Goal: Transaction & Acquisition: Purchase product/service

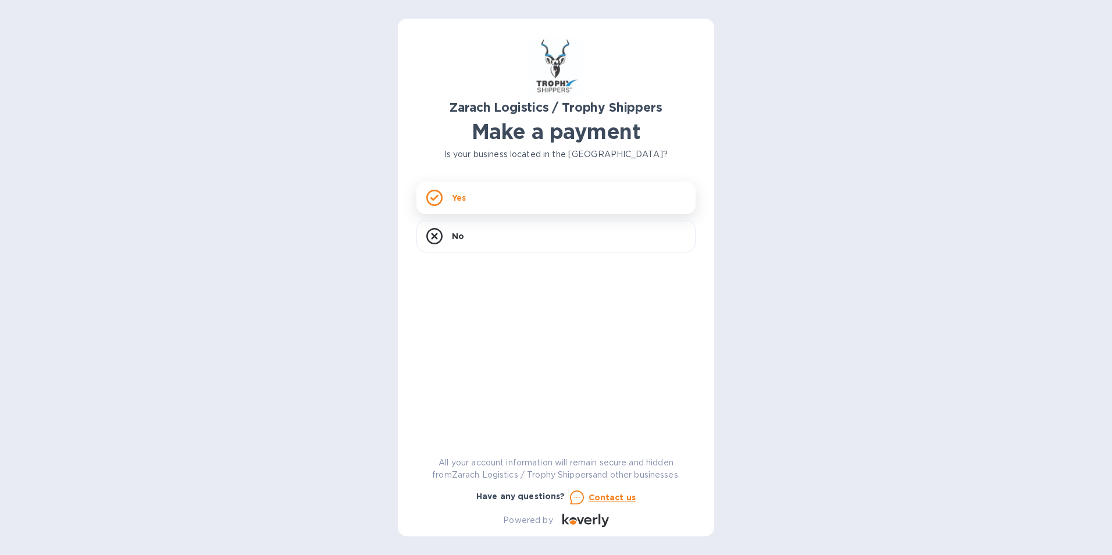
click at [487, 194] on div "Yes" at bounding box center [555, 197] width 279 height 33
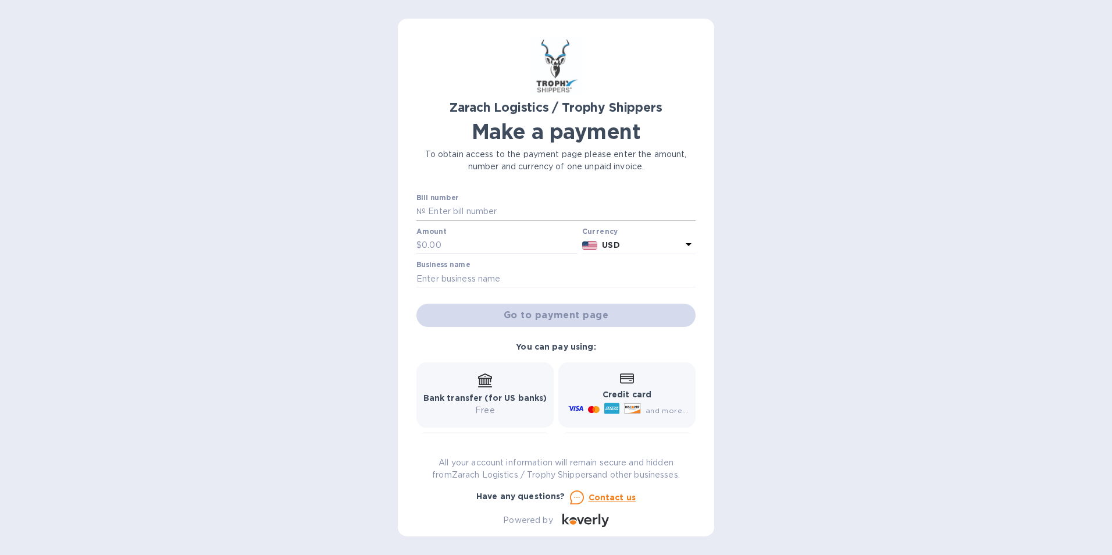
click at [440, 208] on input "text" at bounding box center [561, 211] width 270 height 17
paste input "B00172269"
type input "B00172269"
click at [430, 244] on input "text" at bounding box center [500, 245] width 156 height 17
type input "1,929.50"
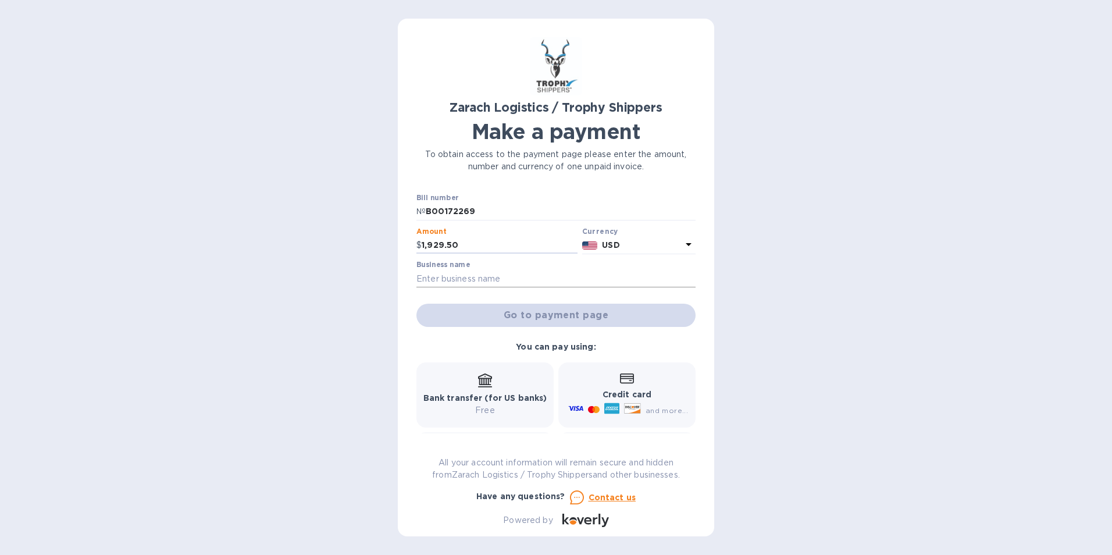
click at [490, 275] on input "text" at bounding box center [555, 278] width 279 height 17
click at [437, 277] on input "text" at bounding box center [555, 278] width 279 height 17
click at [456, 274] on input "text" at bounding box center [555, 278] width 279 height 17
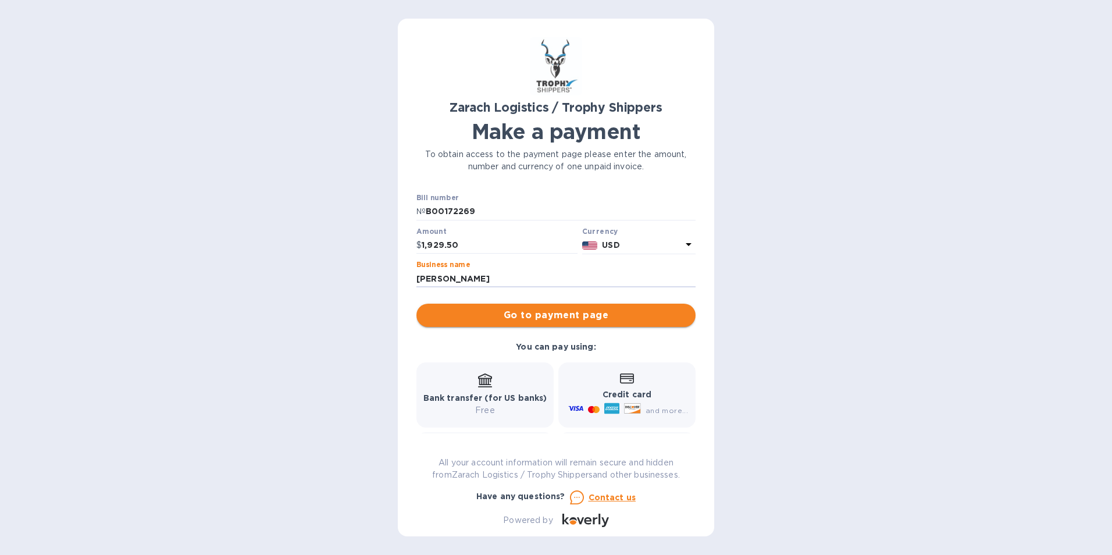
type input "[PERSON_NAME]"
click at [544, 317] on span "Go to payment page" at bounding box center [556, 315] width 261 height 14
click at [596, 394] on p "Credit card" at bounding box center [627, 395] width 122 height 12
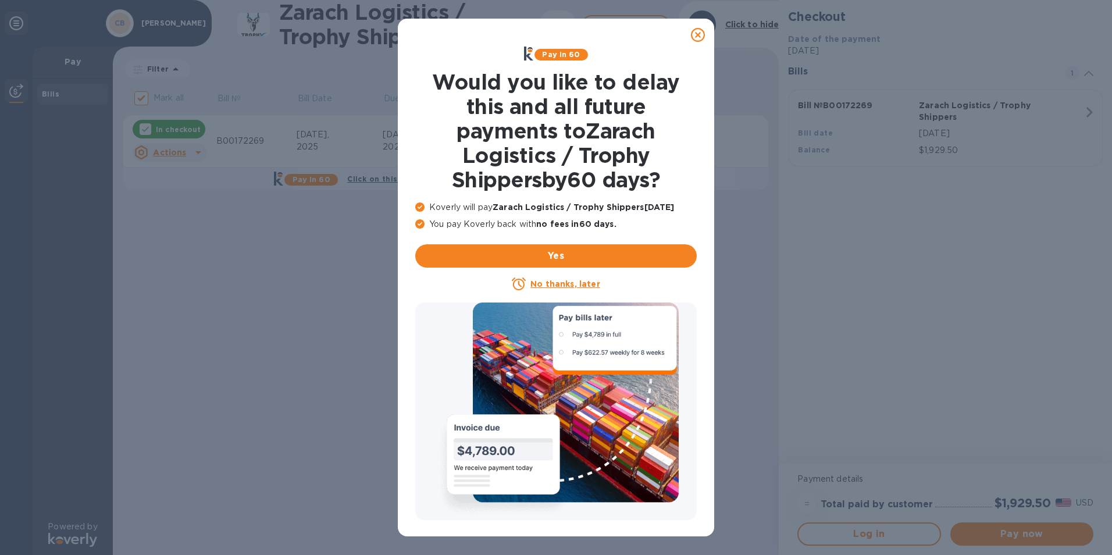
click at [694, 40] on icon at bounding box center [698, 35] width 14 height 14
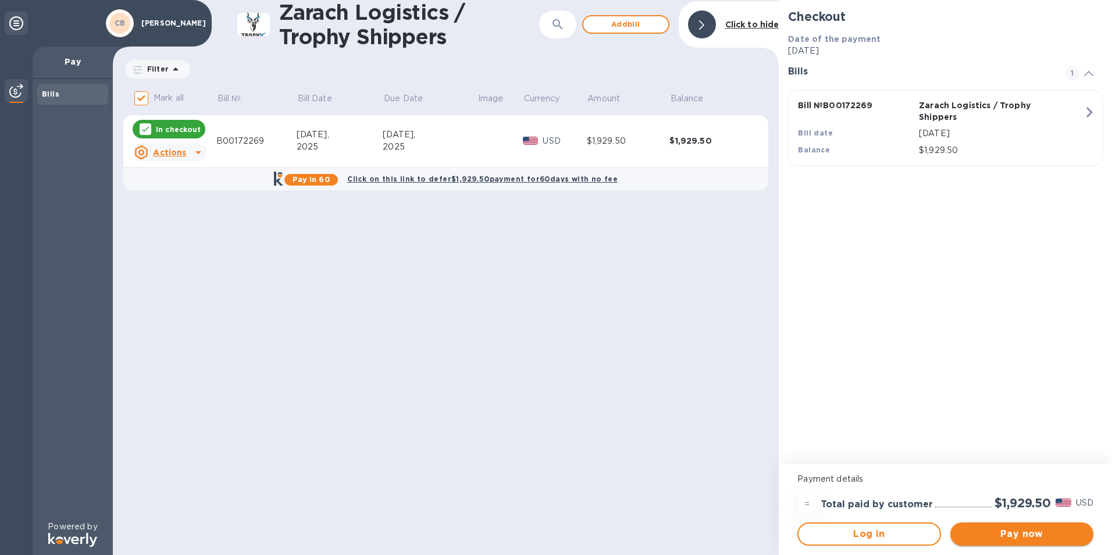
click at [1020, 533] on span "Pay now" at bounding box center [1022, 534] width 124 height 14
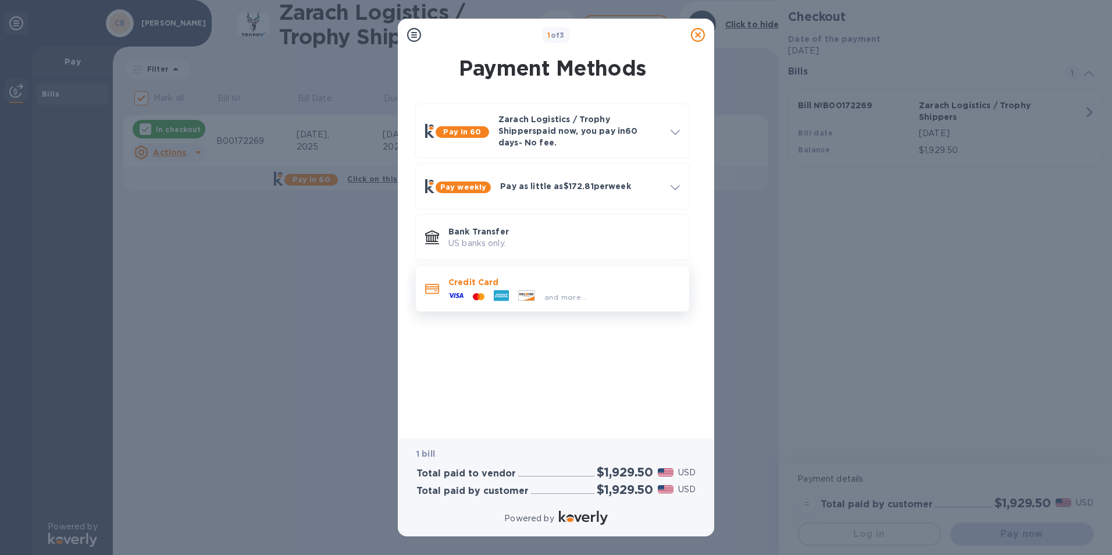
click at [496, 276] on p "Credit Card" at bounding box center [563, 282] width 231 height 12
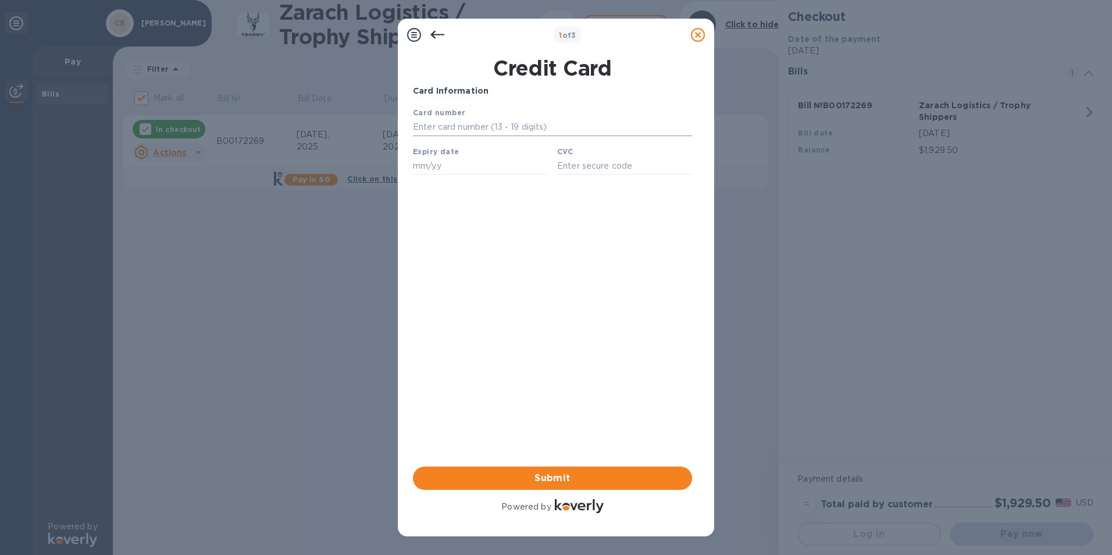
click at [462, 128] on input "text" at bounding box center [552, 127] width 279 height 17
type input "[CREDIT_CARD_NUMBER]"
click at [557, 239] on div "Card Information Your browser does not support iframes Submit Powered by" at bounding box center [552, 300] width 279 height 430
click at [430, 166] on input "text" at bounding box center [480, 165] width 135 height 17
type input "10/29"
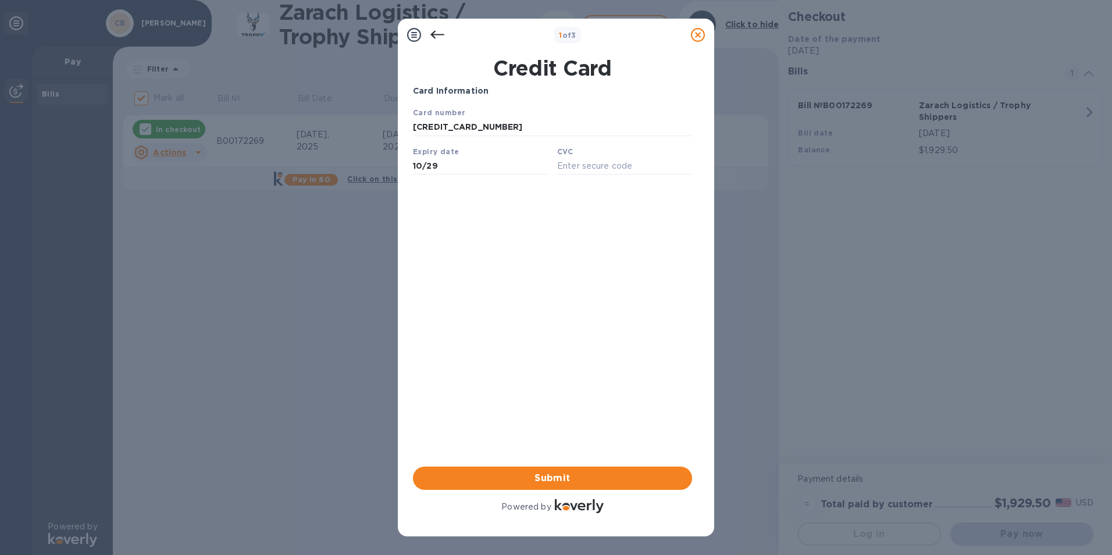
click at [446, 33] on div at bounding box center [437, 34] width 23 height 23
click at [433, 33] on icon at bounding box center [437, 35] width 14 height 8
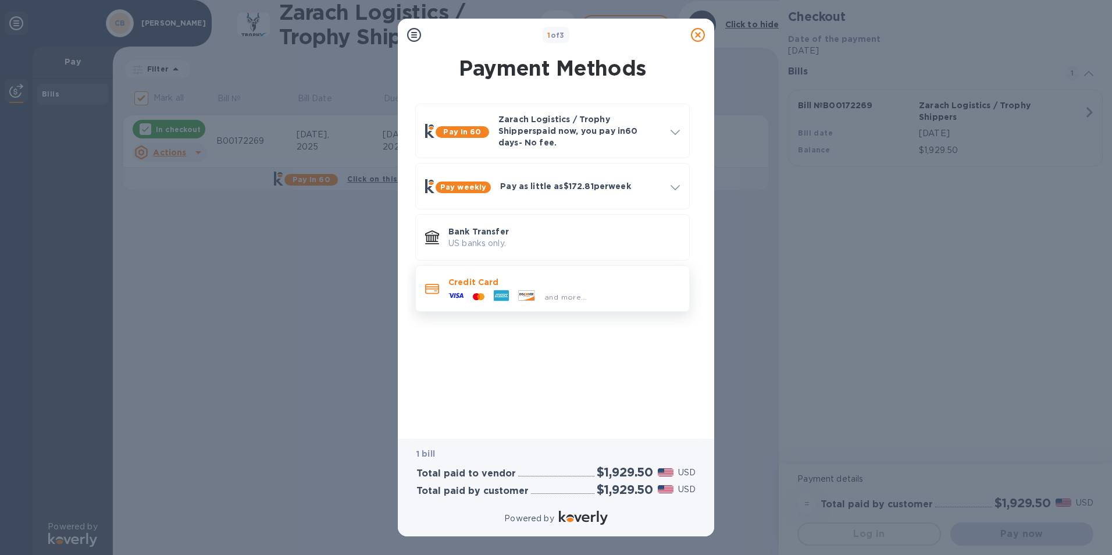
click at [567, 293] on span "and more..." at bounding box center [565, 297] width 42 height 9
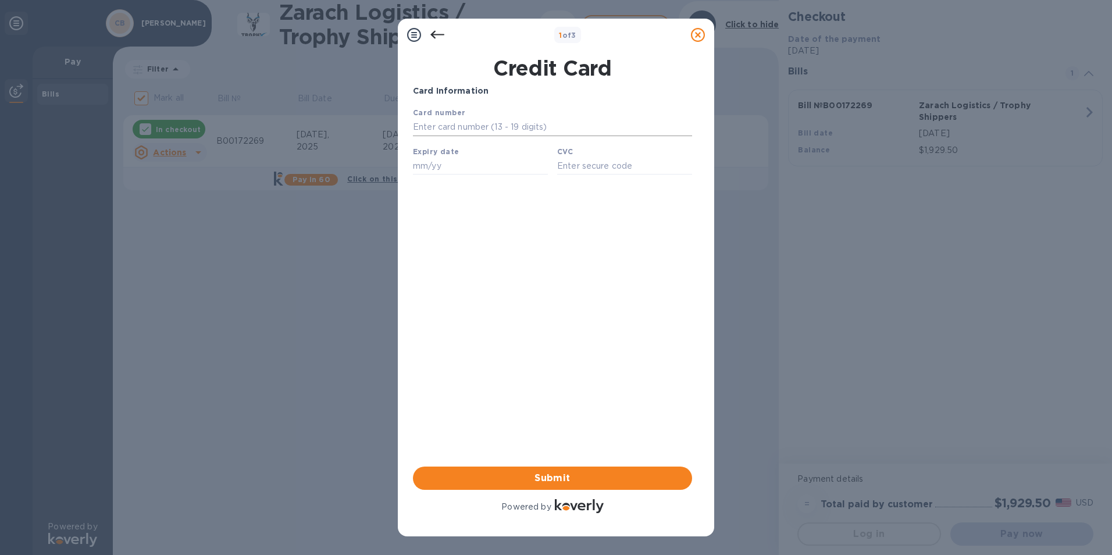
click at [426, 125] on input "text" at bounding box center [552, 127] width 279 height 17
type input "[CREDIT_CARD_NUMBER]"
click at [424, 170] on input "text" at bounding box center [480, 165] width 135 height 17
type input "10/29"
click at [590, 173] on input "text" at bounding box center [624, 165] width 135 height 17
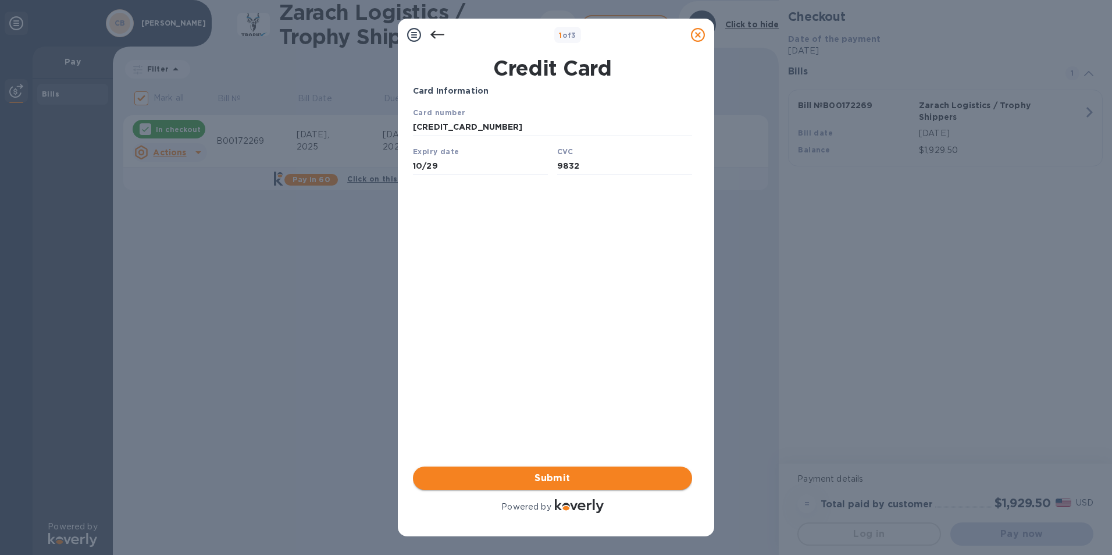
type input "9832"
click at [560, 477] on span "Submit" at bounding box center [552, 478] width 261 height 14
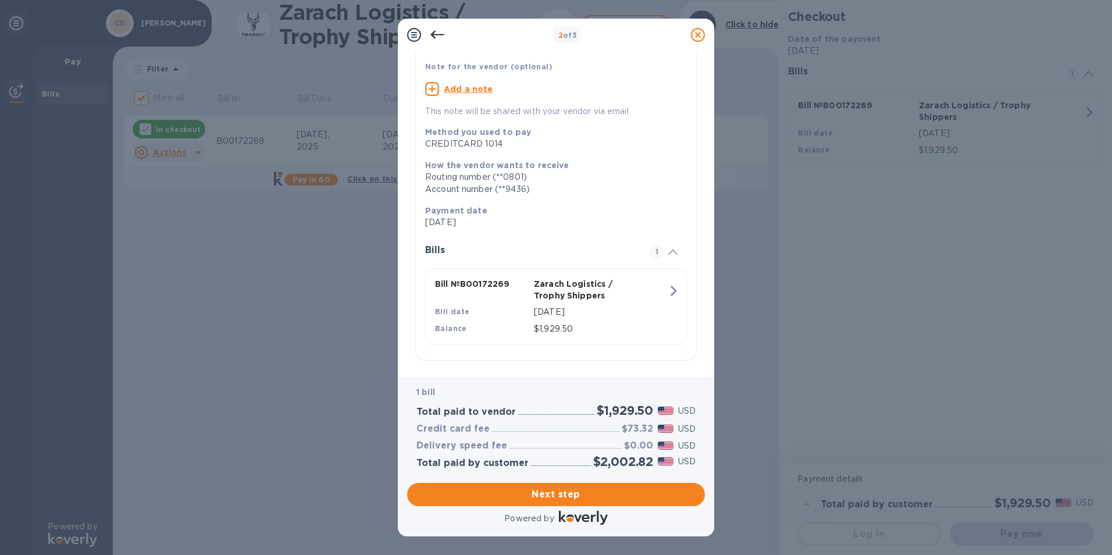
scroll to position [91, 0]
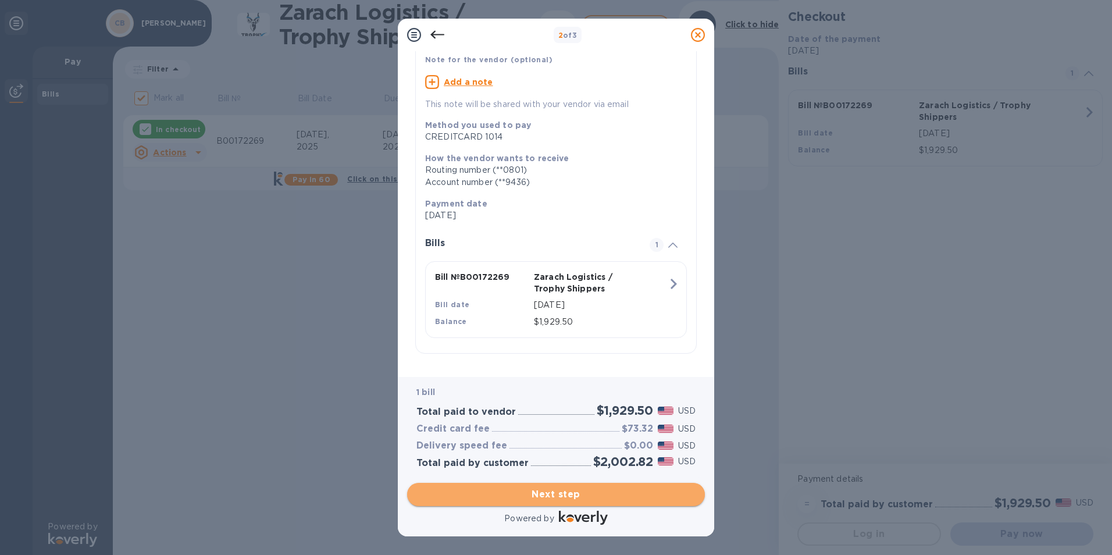
click at [549, 491] on span "Next step" at bounding box center [555, 494] width 279 height 14
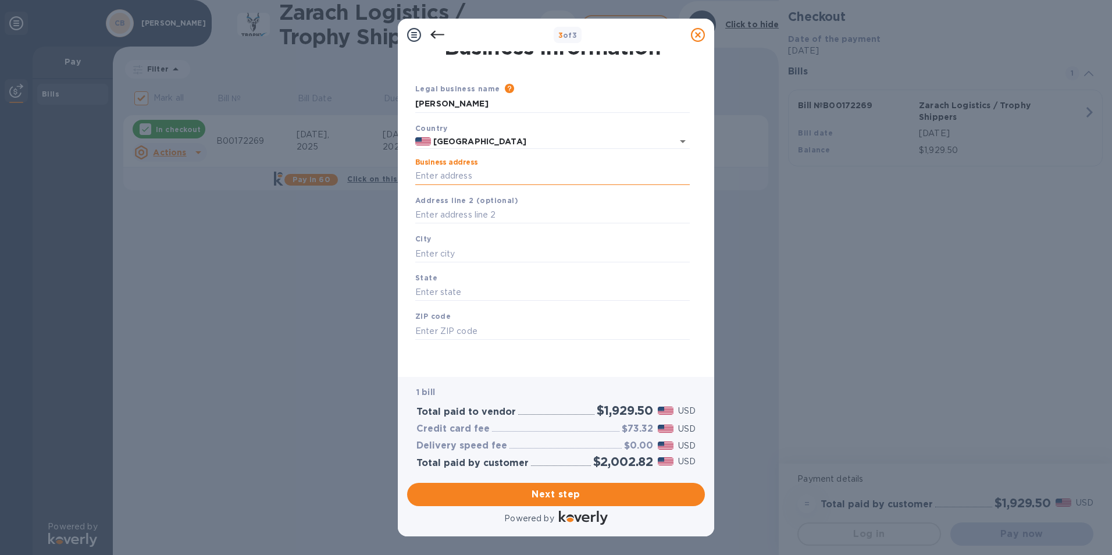
click at [439, 173] on input "Business address" at bounding box center [552, 176] width 275 height 17
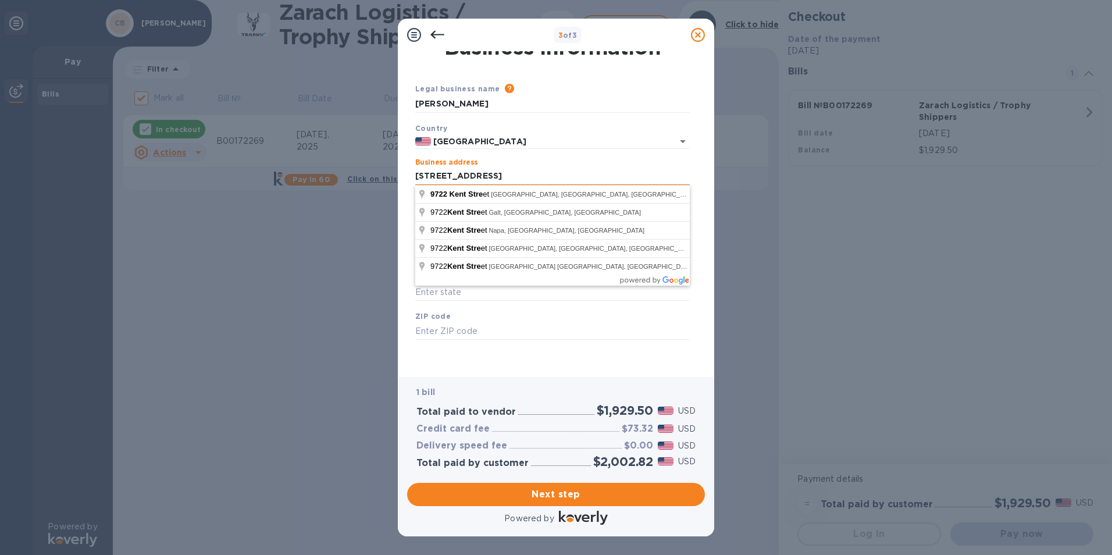
type input "[STREET_ADDRESS]"
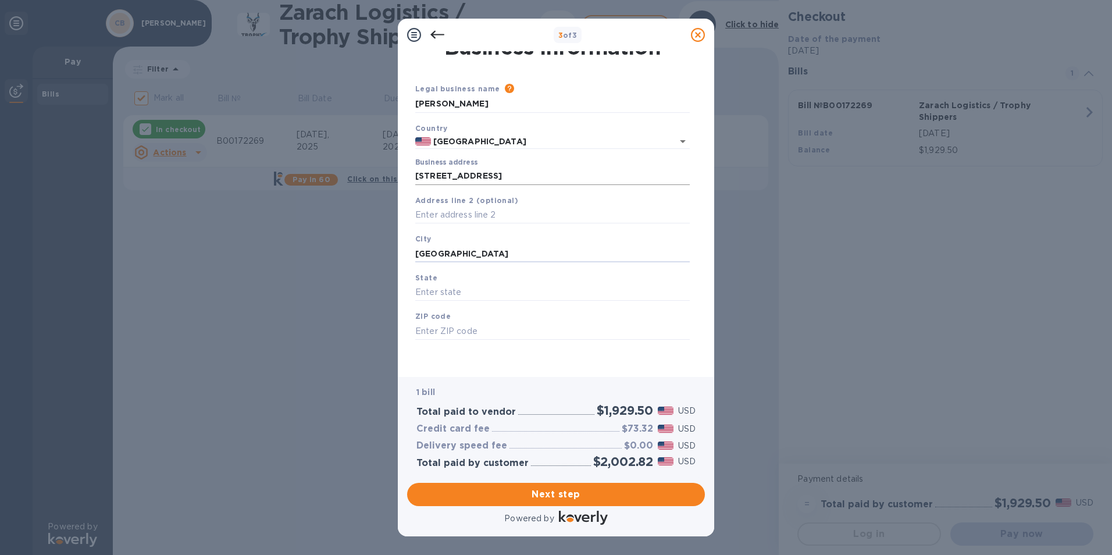
type input "[GEOGRAPHIC_DATA]"
type input "CA"
type input "95624"
click at [559, 490] on span "Next step" at bounding box center [555, 494] width 279 height 14
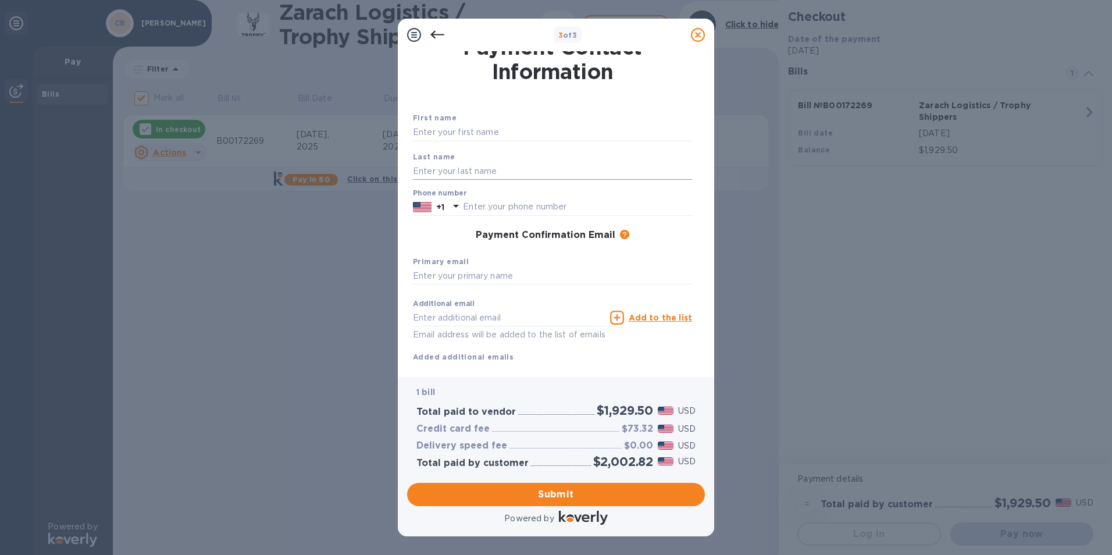
scroll to position [0, 0]
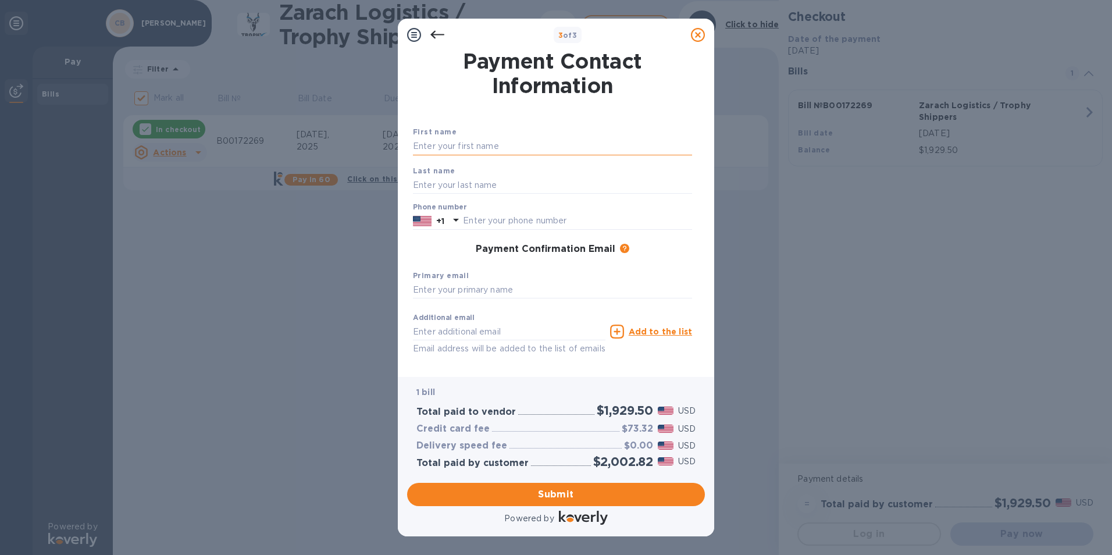
click at [432, 147] on input "text" at bounding box center [552, 146] width 279 height 17
type input "a"
type input "[PERSON_NAME]"
type input "9163837777"
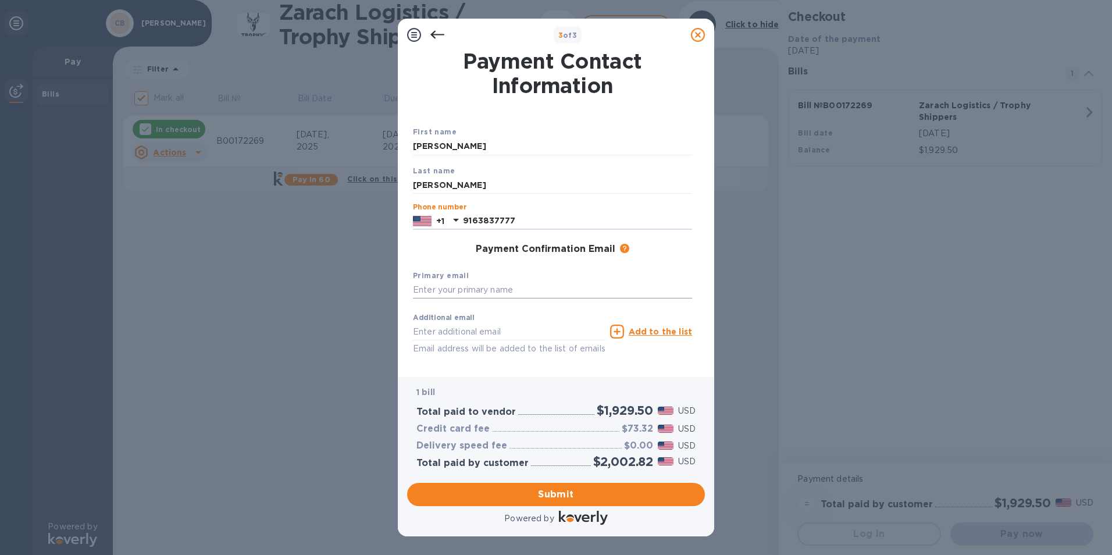
click at [431, 292] on input "text" at bounding box center [552, 290] width 279 height 17
type input "[EMAIL_ADDRESS][DOMAIN_NAME]"
click at [643, 250] on div "Payment Confirmation Email The added email addresses will be used to send the p…" at bounding box center [552, 250] width 279 height 12
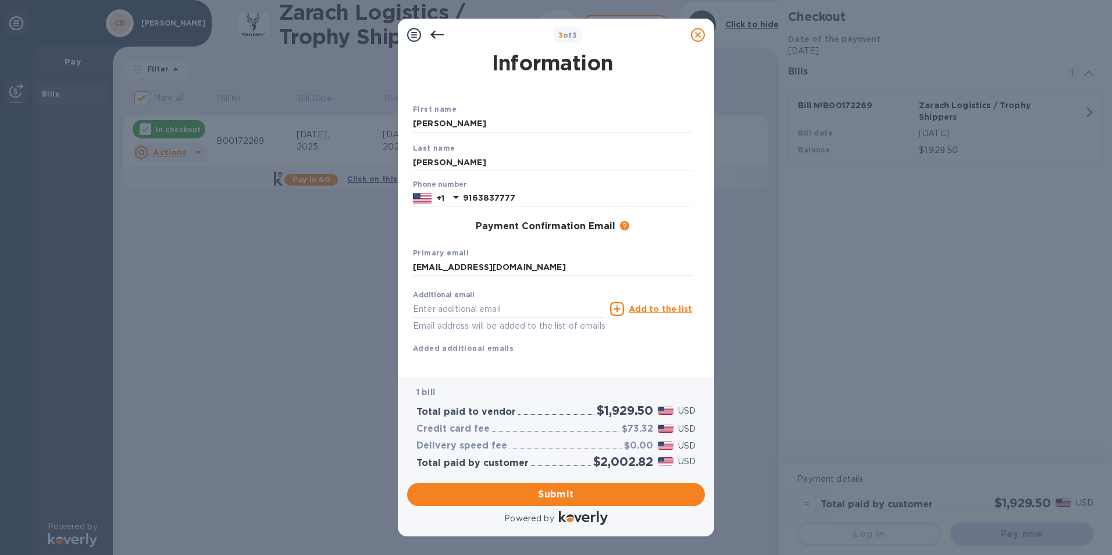
scroll to position [41, 0]
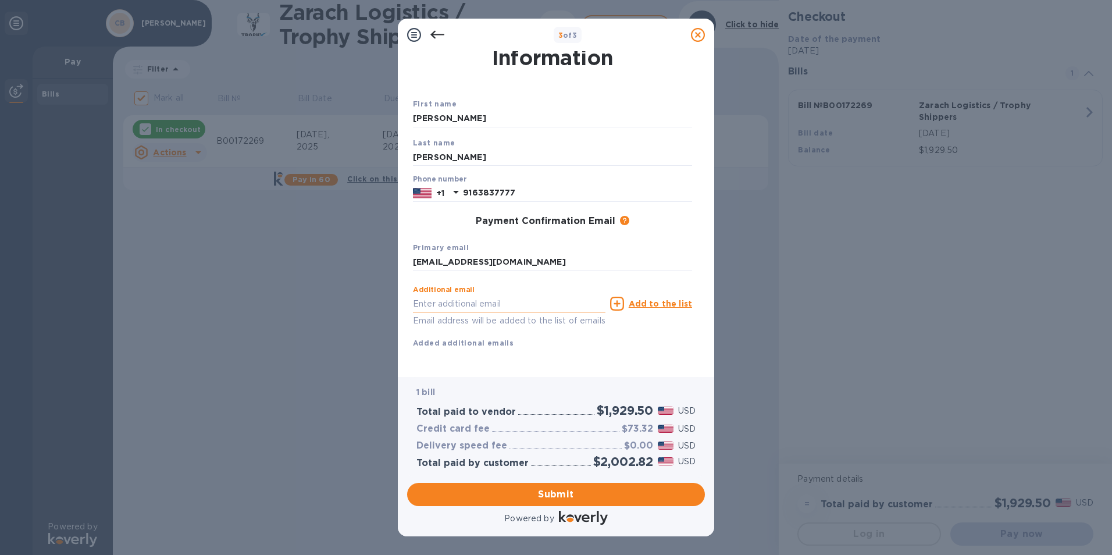
click at [437, 295] on input "text" at bounding box center [509, 303] width 193 height 17
type input "[EMAIL_ADDRESS][DOMAIN_NAME]"
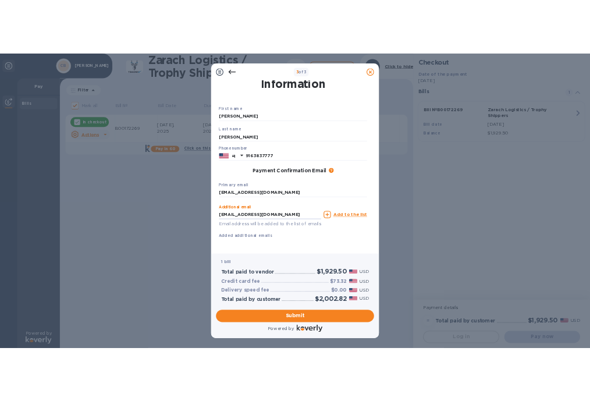
scroll to position [0, 0]
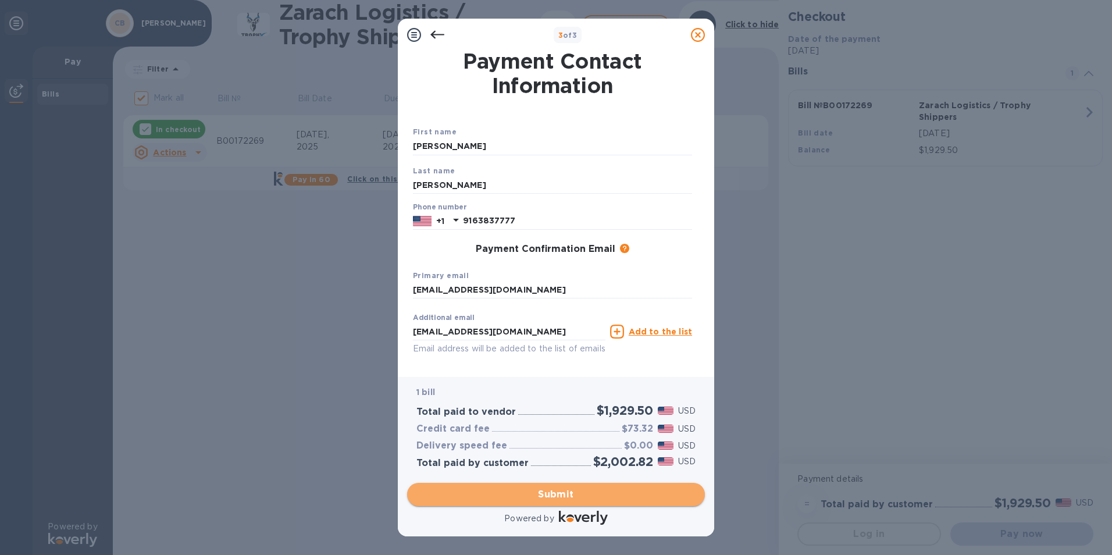
click at [530, 497] on span "Submit" at bounding box center [555, 494] width 279 height 14
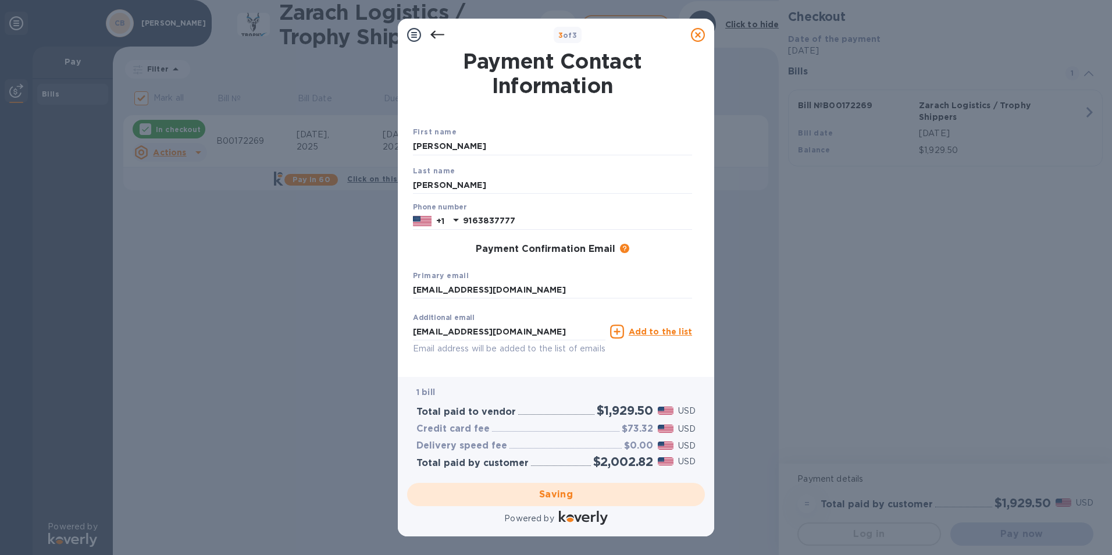
checkbox input "false"
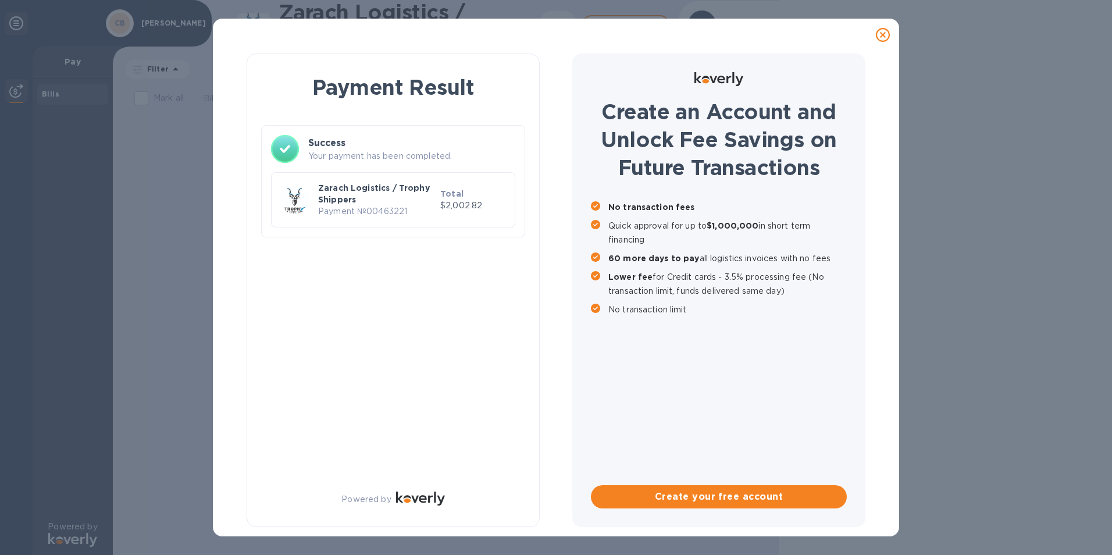
click at [373, 197] on p "Zarach Logistics / Trophy Shippers" at bounding box center [376, 193] width 117 height 23
